Goal: Task Accomplishment & Management: Manage account settings

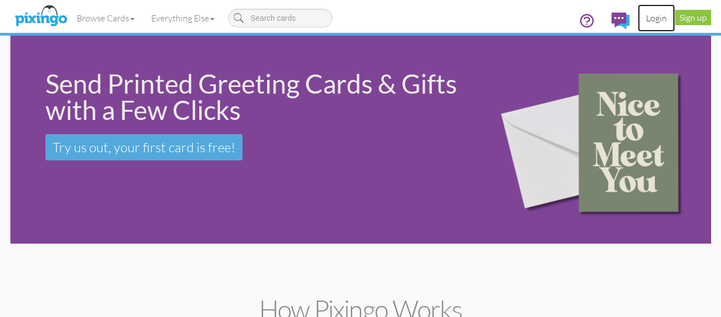
click at [659, 20] on link "Login" at bounding box center [656, 17] width 37 height 27
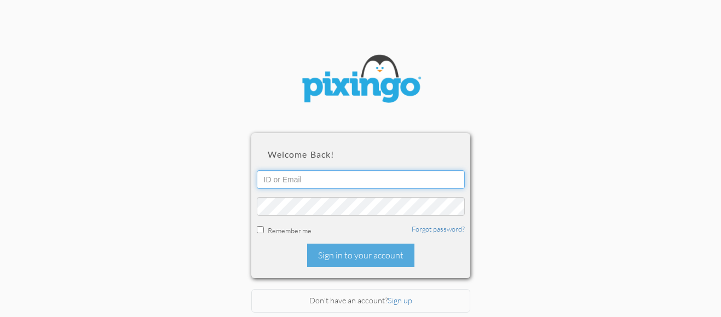
type input "5724"
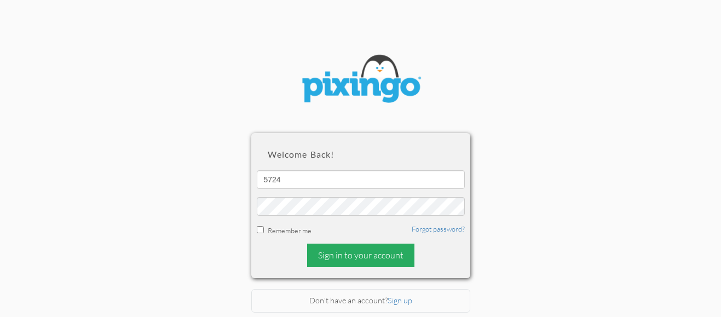
click at [382, 255] on div "Sign in to your account" at bounding box center [360, 256] width 107 height 24
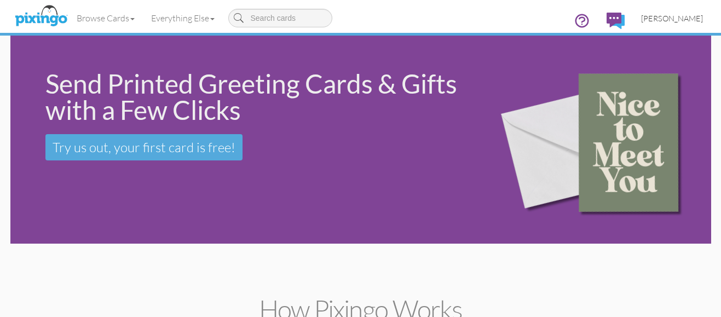
click at [679, 20] on span "[PERSON_NAME]" at bounding box center [672, 18] width 62 height 9
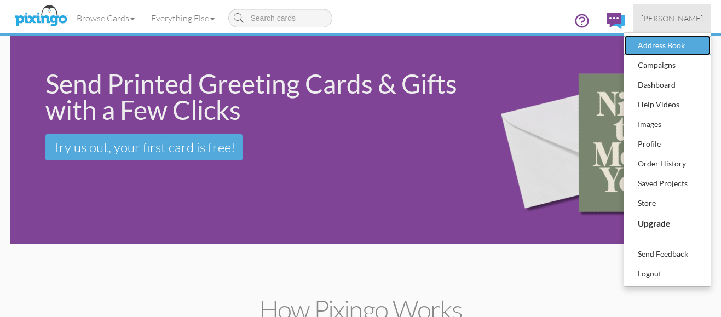
click at [659, 45] on div "Address Book" at bounding box center [667, 45] width 65 height 16
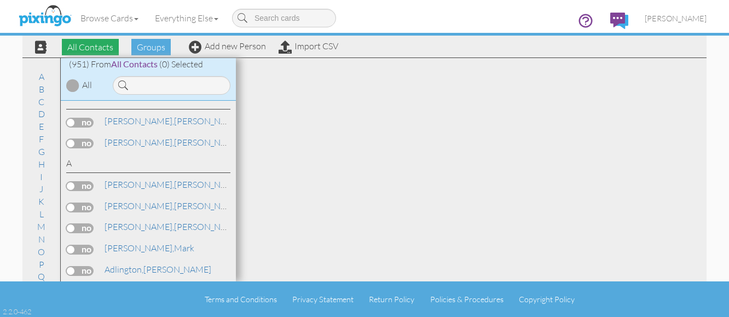
click at [89, 47] on span "All Contacts" at bounding box center [90, 47] width 57 height 16
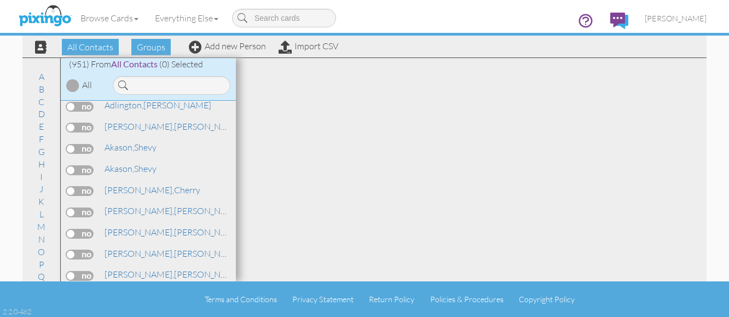
scroll to position [438, 0]
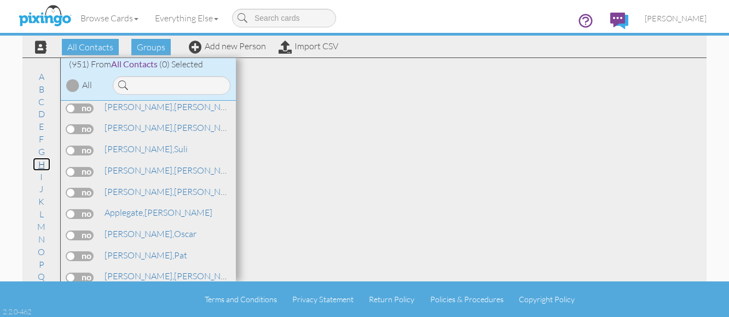
click at [36, 165] on link "H" at bounding box center [42, 164] width 18 height 13
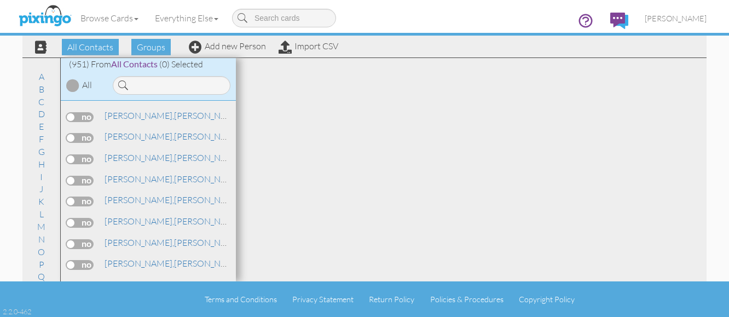
scroll to position [6683, 0]
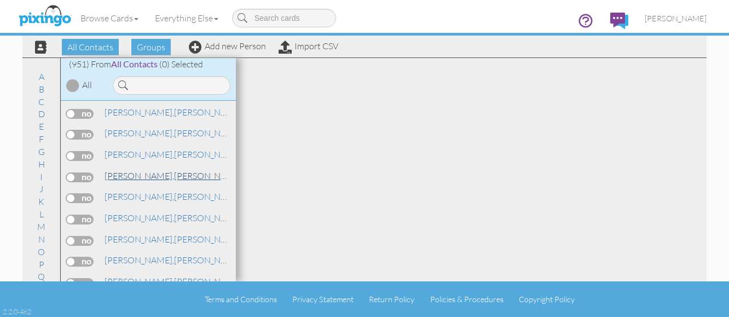
click at [111, 179] on span "[PERSON_NAME]," at bounding box center [140, 175] width 70 height 11
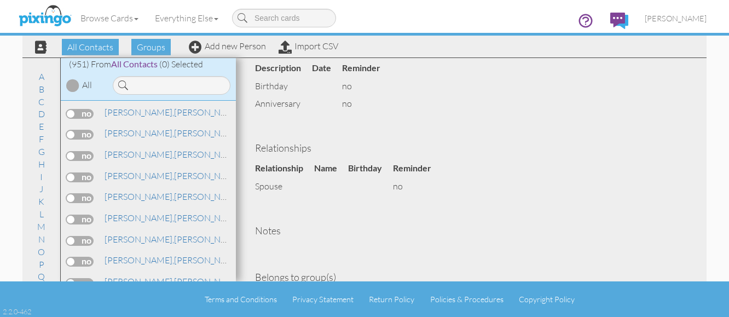
scroll to position [381, 0]
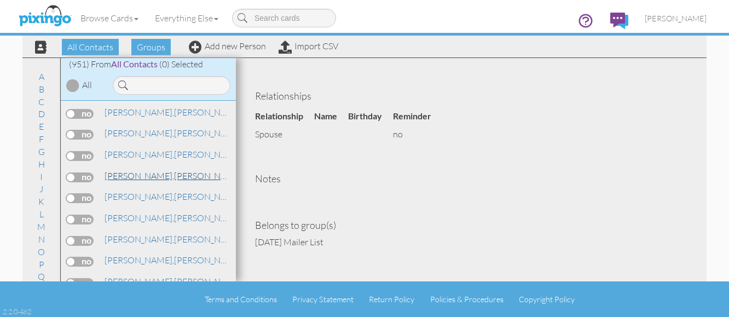
click at [127, 174] on span "[PERSON_NAME]," at bounding box center [140, 175] width 70 height 11
click at [136, 174] on span "[PERSON_NAME]," at bounding box center [140, 175] width 70 height 11
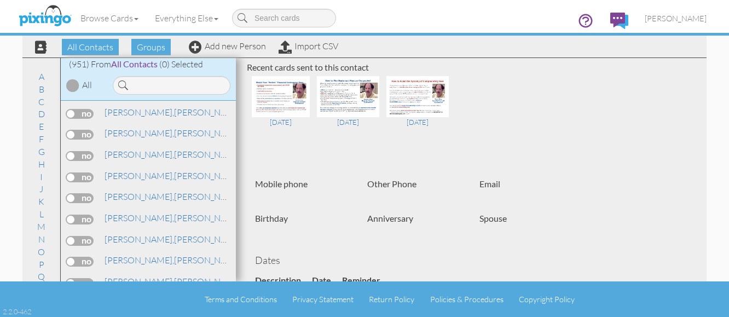
scroll to position [107, 0]
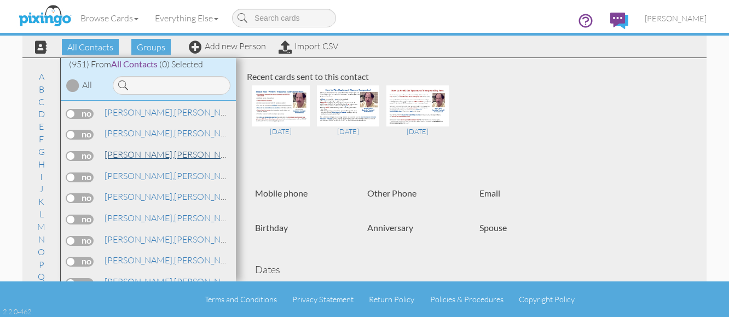
click at [135, 153] on span "[PERSON_NAME]," at bounding box center [140, 154] width 70 height 11
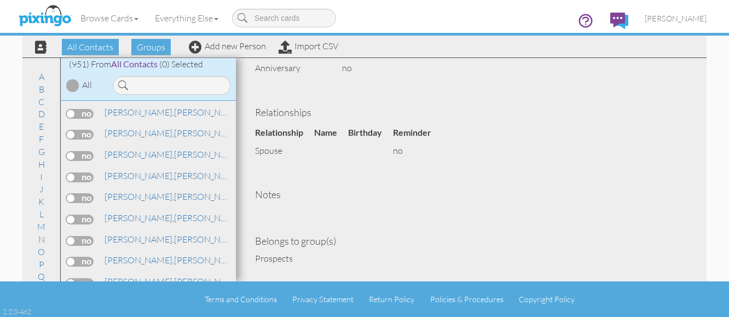
scroll to position [393, 0]
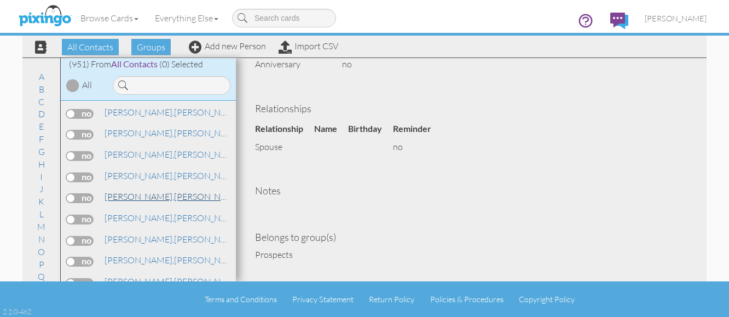
click at [122, 195] on span "[PERSON_NAME]," at bounding box center [140, 196] width 70 height 11
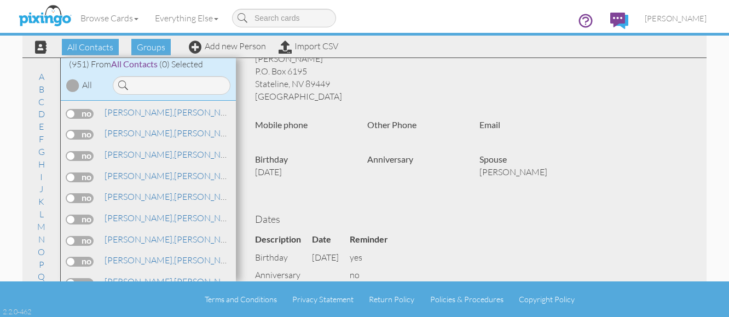
scroll to position [50, 0]
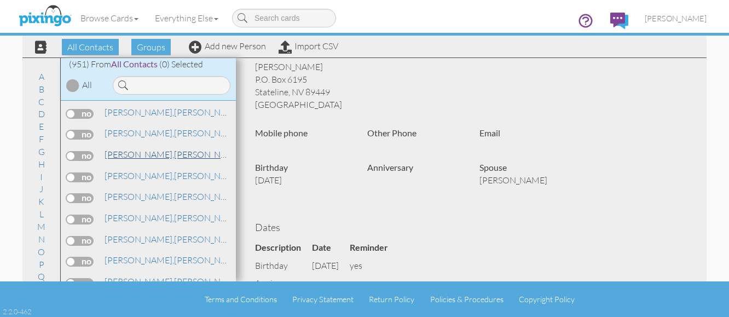
click at [124, 152] on span "[PERSON_NAME]," at bounding box center [140, 154] width 70 height 11
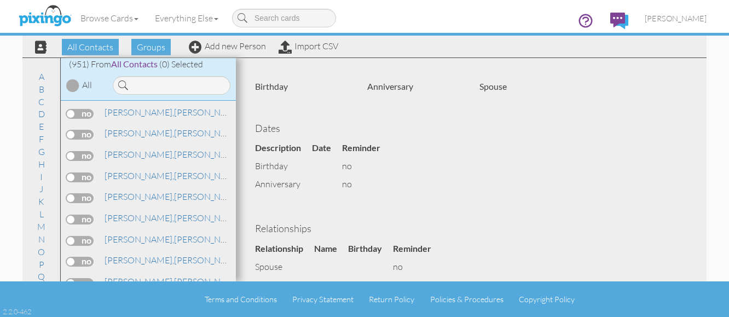
scroll to position [274, 0]
click at [130, 175] on span "[PERSON_NAME]," at bounding box center [140, 175] width 70 height 11
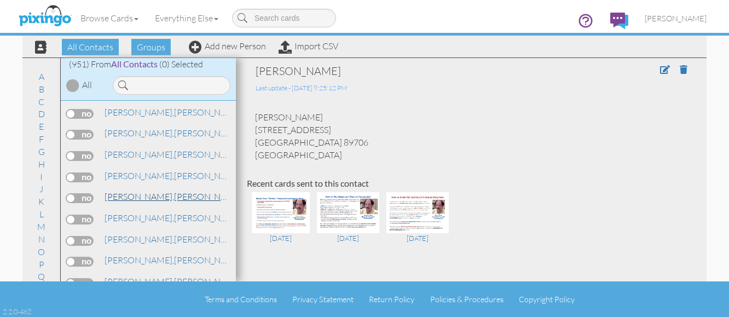
click at [134, 192] on span "[PERSON_NAME]," at bounding box center [140, 196] width 70 height 11
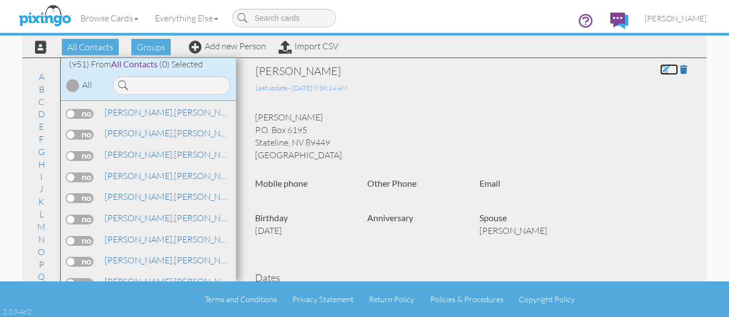
click at [660, 67] on span at bounding box center [665, 69] width 10 height 9
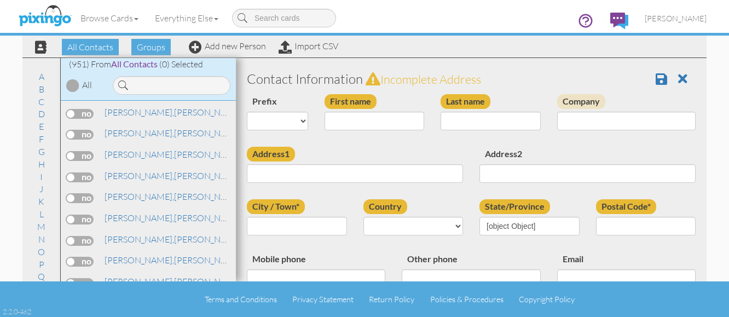
type input "[PERSON_NAME]"
type input "P.O. Box 6195"
type input "Stateline"
type input "89449"
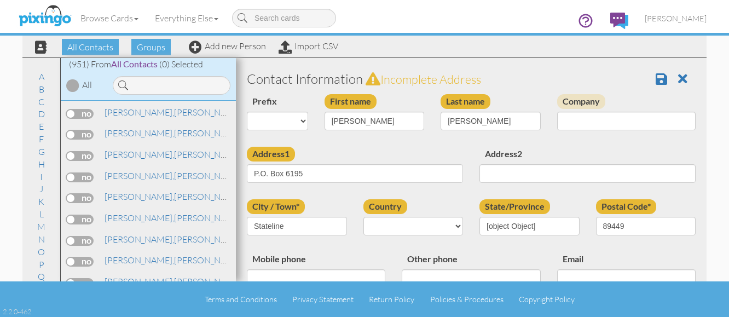
select select "object:3756"
select select "object:4001"
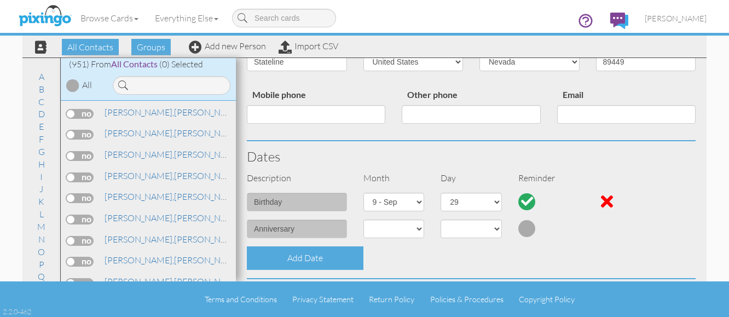
scroll to position [274, 0]
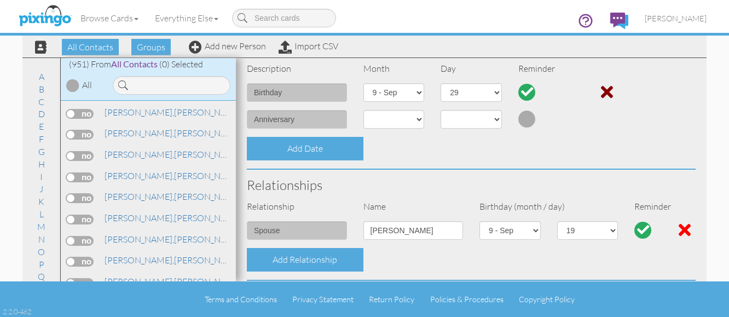
click at [601, 89] on div at bounding box center [607, 92] width 12 height 18
select select "?"
